Goal: Book appointment/travel/reservation

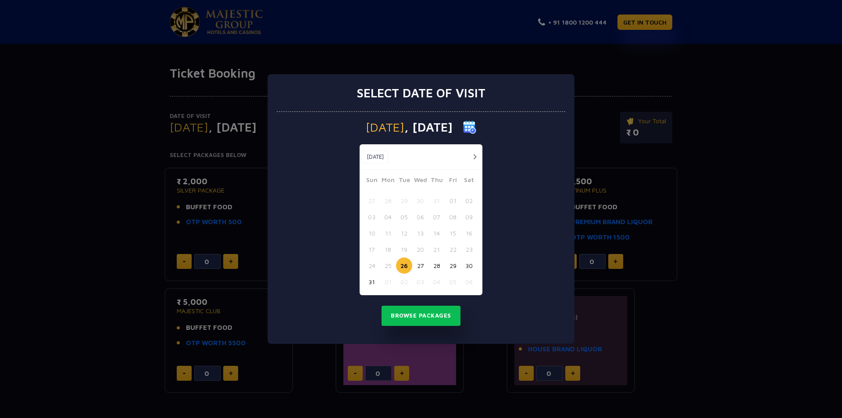
click at [475, 155] on button "button" at bounding box center [474, 156] width 11 height 11
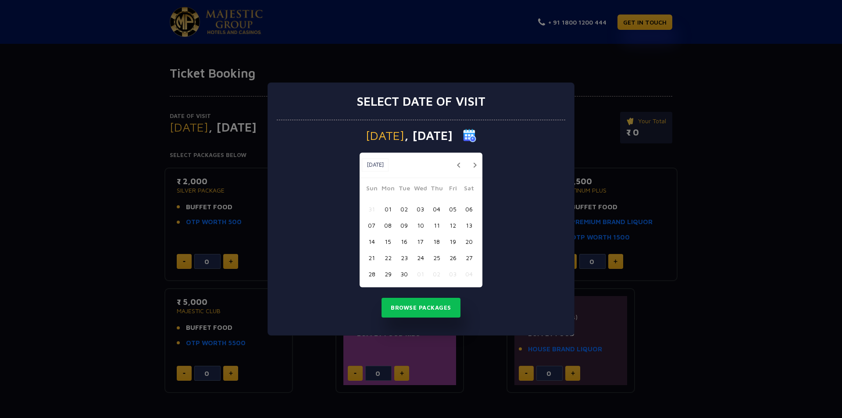
click at [473, 164] on button "button" at bounding box center [474, 165] width 11 height 11
click at [385, 258] on button "20" at bounding box center [388, 258] width 16 height 16
click at [421, 305] on button "Browse Packages" at bounding box center [420, 308] width 79 height 20
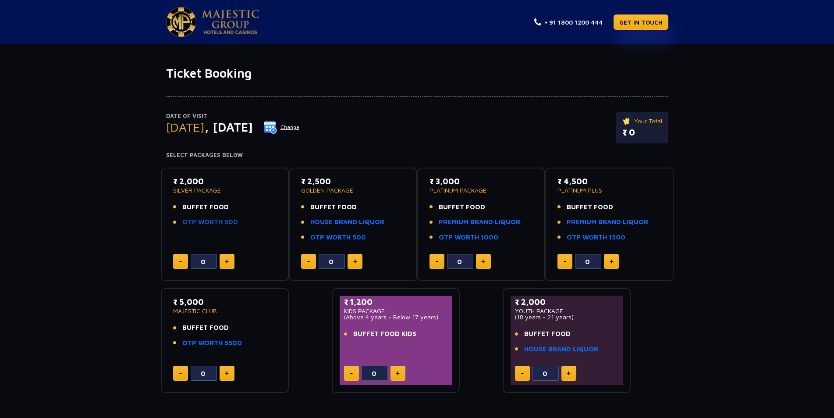
scroll to position [81, 0]
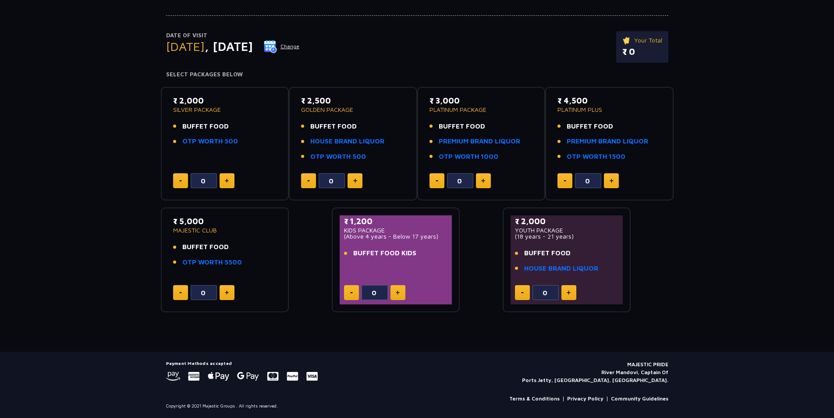
click at [229, 182] on button at bounding box center [227, 180] width 15 height 15
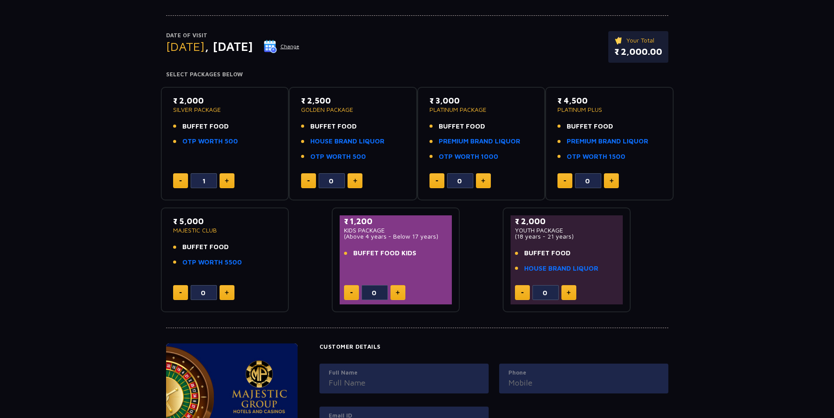
click at [229, 182] on button at bounding box center [227, 180] width 15 height 15
type input "4"
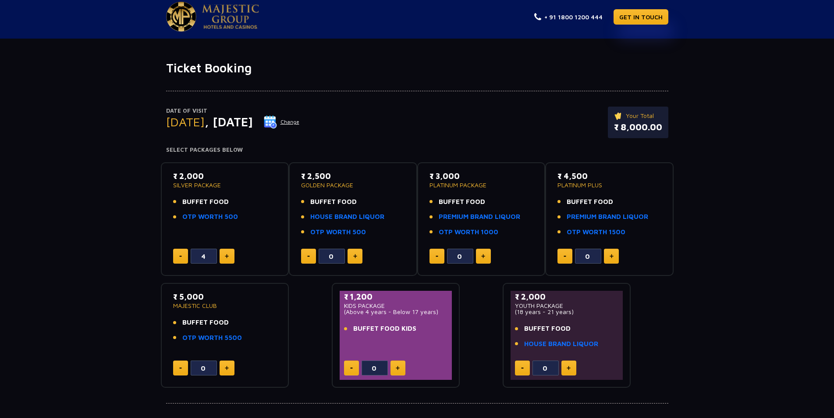
scroll to position [0, 0]
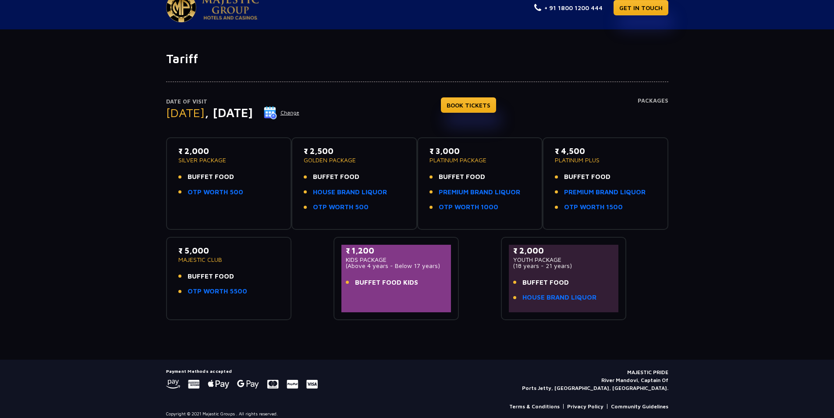
scroll to position [22, 0]
